Goal: Task Accomplishment & Management: Use online tool/utility

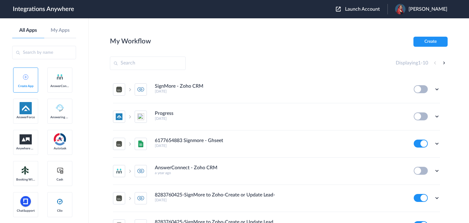
click at [345, 9] on span "Launch Account" at bounding box center [362, 9] width 35 height 5
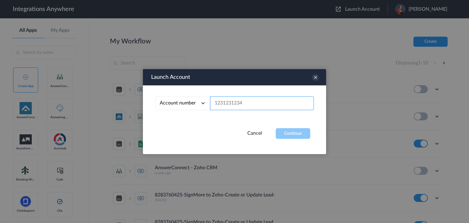
paste input "2075502951"
type input "2075502951"
click at [284, 130] on button "Continue" at bounding box center [293, 133] width 34 height 11
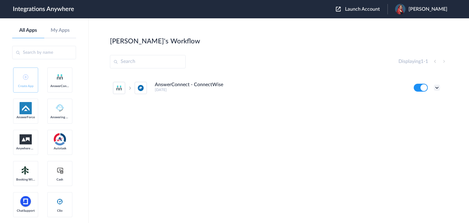
click at [439, 87] on icon at bounding box center [437, 88] width 6 height 6
click at [195, 85] on h4 "AnswerConnect - ConnectWise" at bounding box center [189, 85] width 68 height 6
click at [437, 87] on icon at bounding box center [437, 88] width 6 height 6
click at [423, 99] on li "Edit" at bounding box center [420, 101] width 40 height 11
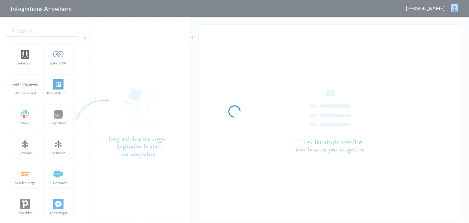
type input "AnswerConnect - ConnectWise"
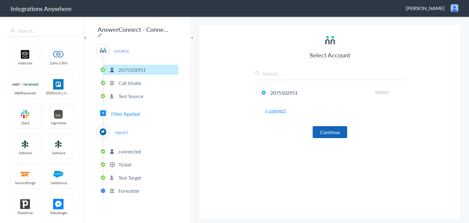
click at [331, 128] on button "Continue" at bounding box center [330, 132] width 34 height 12
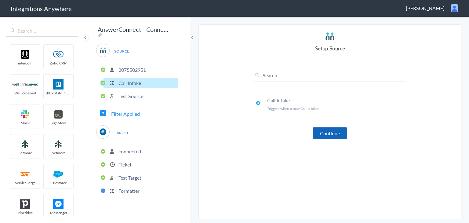
click at [327, 137] on button "Continue" at bounding box center [330, 133] width 34 height 12
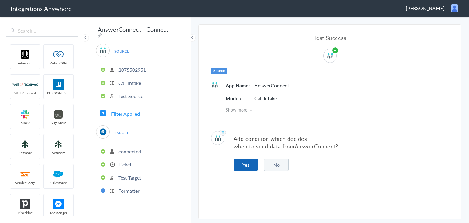
click at [257, 166] on button "Yes" at bounding box center [245, 165] width 24 height 12
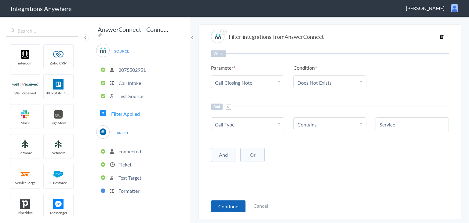
click at [231, 210] on button "Continue" at bounding box center [228, 206] width 34 height 12
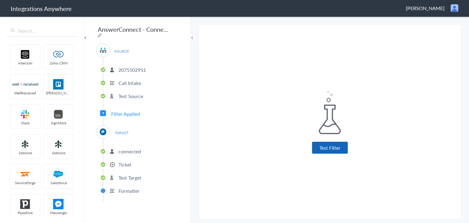
click at [322, 143] on button "Test Filter" at bounding box center [330, 148] width 36 height 12
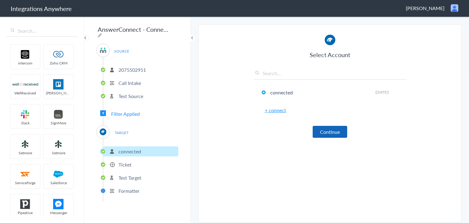
click at [327, 132] on button "Continue" at bounding box center [330, 132] width 34 height 12
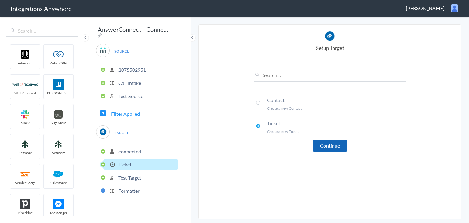
click at [335, 146] on button "Continue" at bounding box center [330, 145] width 34 height 12
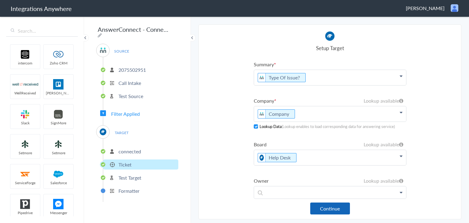
click at [331, 204] on button "Continue" at bounding box center [330, 208] width 40 height 12
